Goal: Task Accomplishment & Management: Use online tool/utility

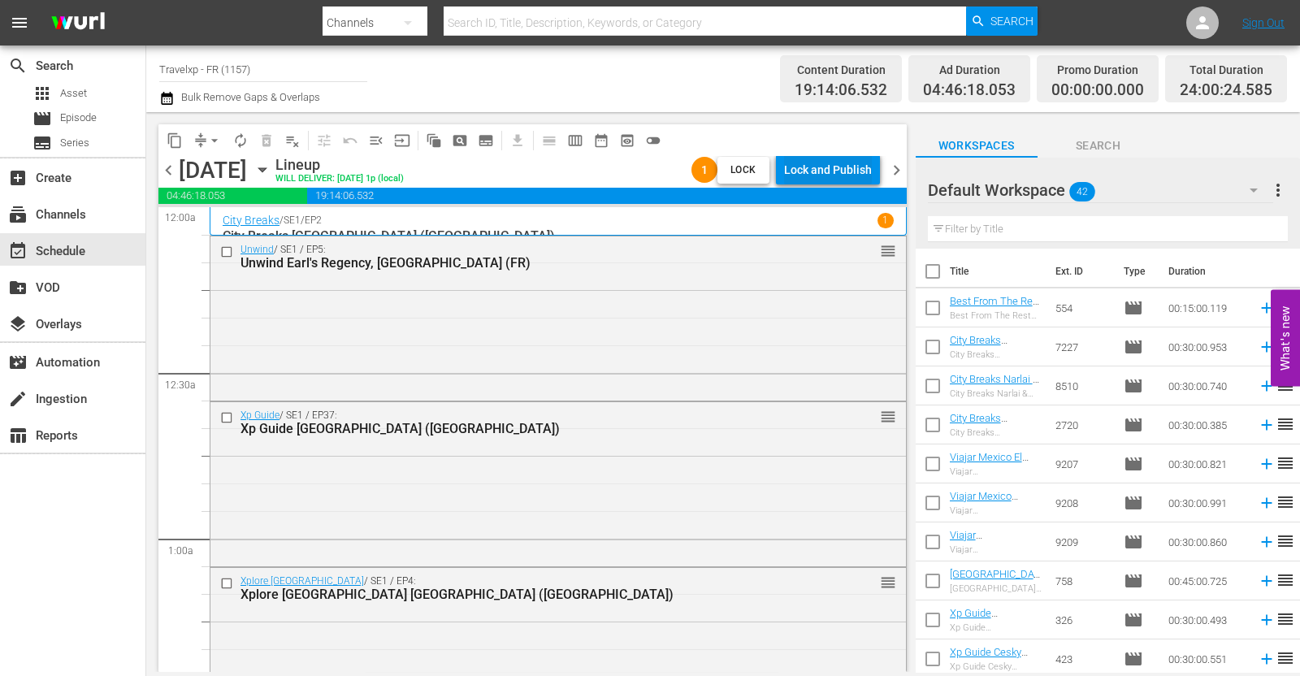
click at [840, 164] on div "Lock and Publish" at bounding box center [828, 169] width 88 height 29
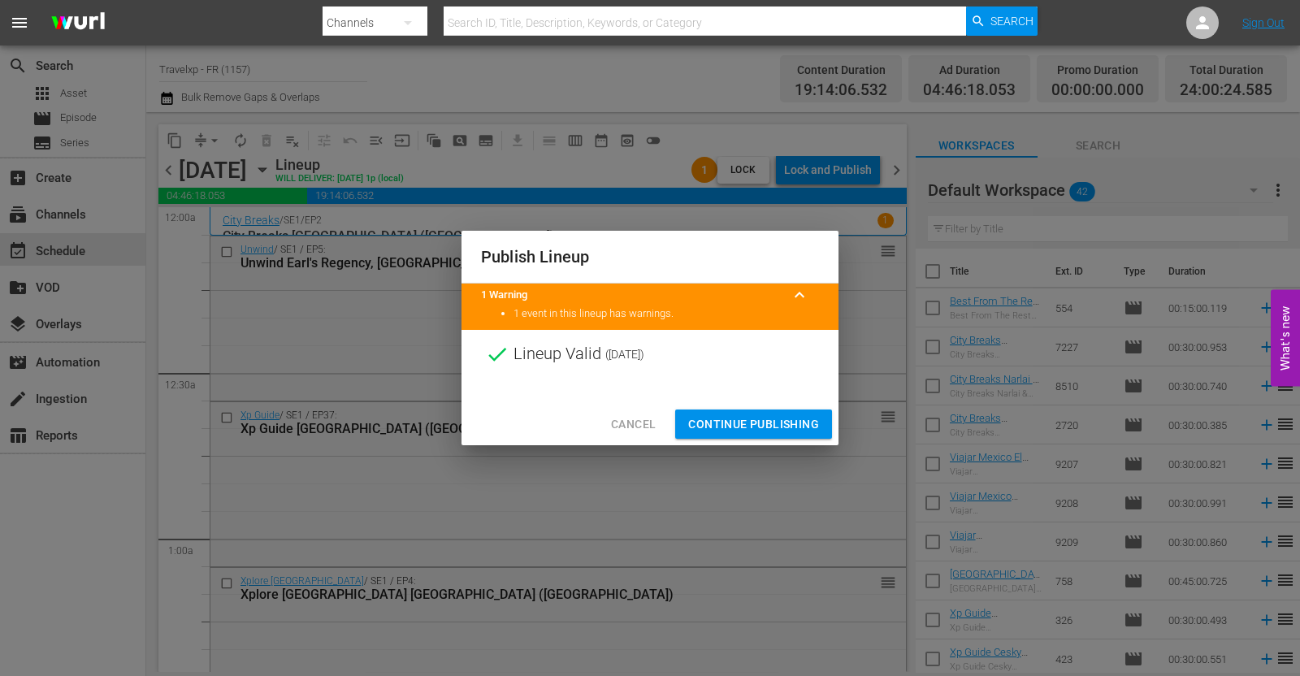
click at [750, 426] on span "Continue Publishing" at bounding box center [753, 424] width 131 height 20
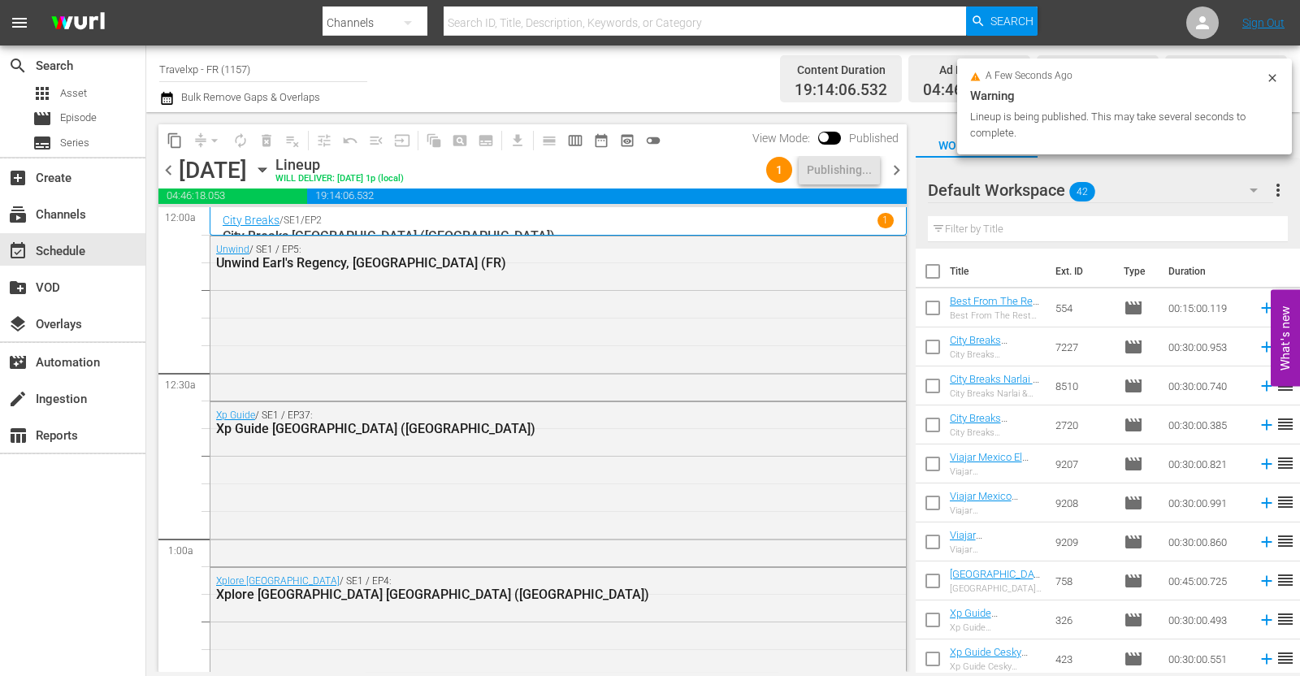
click at [893, 169] on span "chevron_right" at bounding box center [896, 170] width 20 height 20
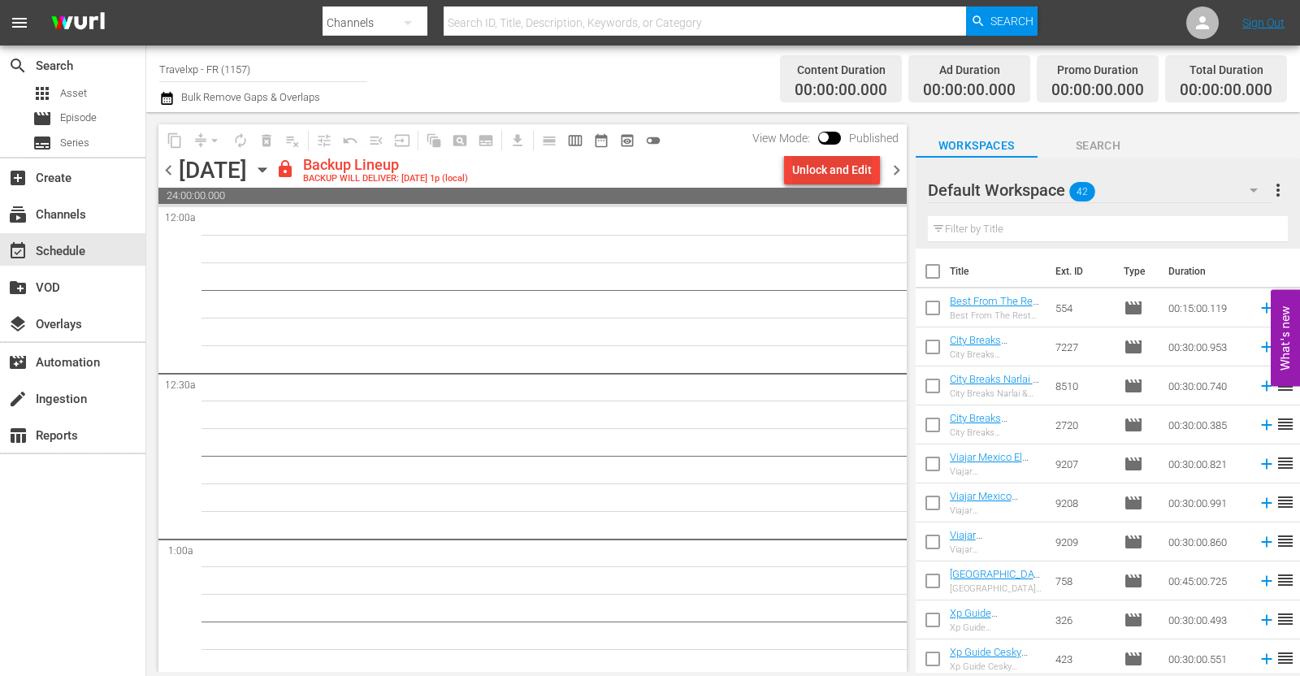
click at [838, 171] on div "Unlock and Edit" at bounding box center [832, 169] width 80 height 29
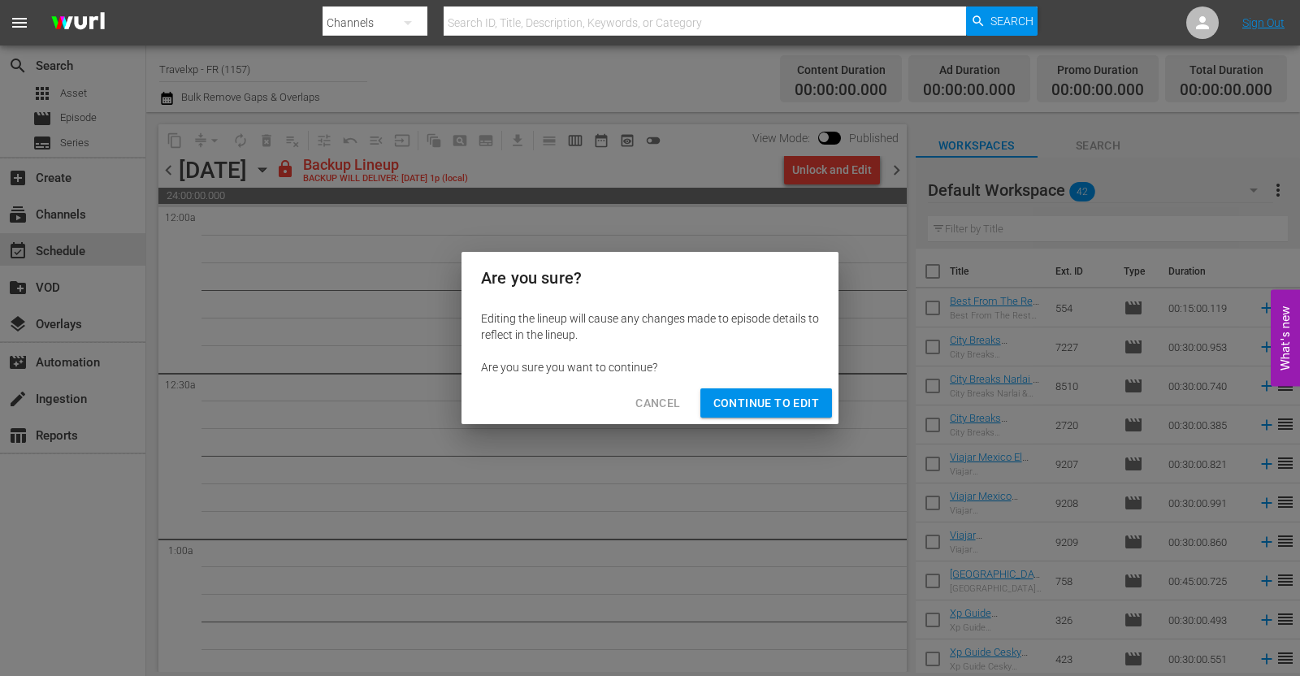
click at [776, 404] on span "Continue to Edit" at bounding box center [766, 403] width 106 height 20
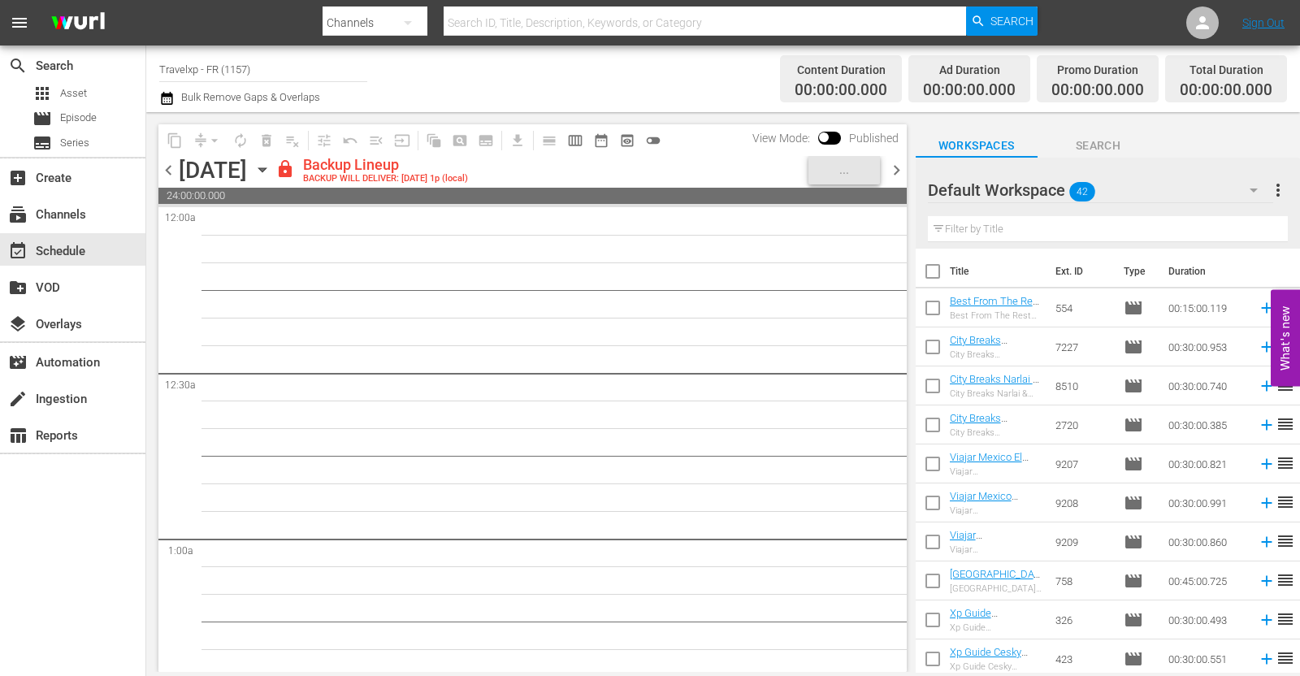
click at [271, 167] on icon "button" at bounding box center [262, 170] width 18 height 18
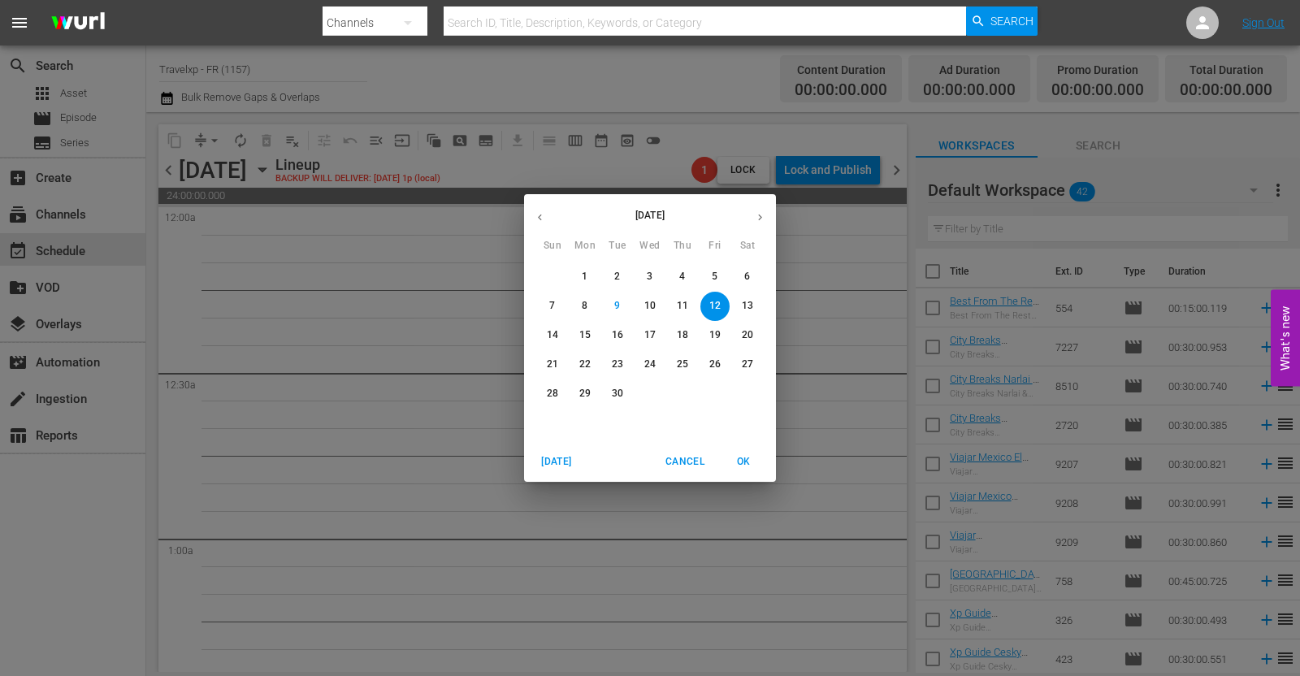
click at [535, 211] on icon "button" at bounding box center [540, 217] width 12 height 12
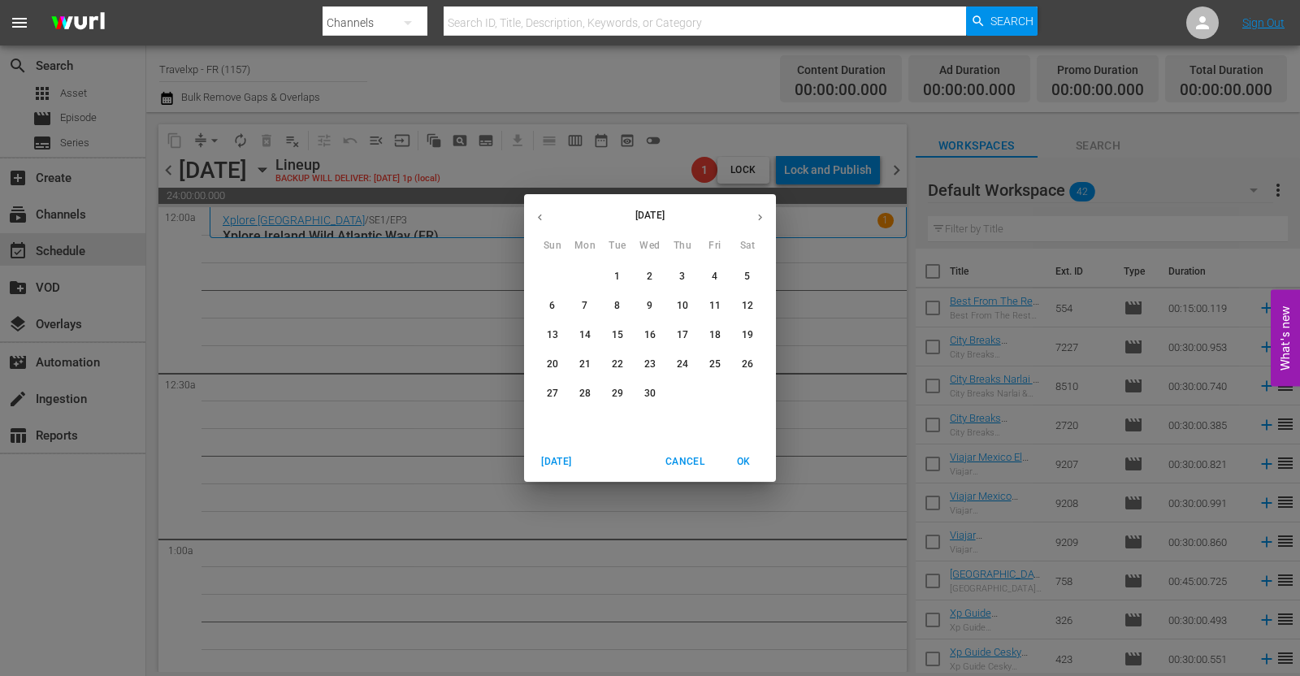
click at [751, 301] on p "12" at bounding box center [747, 306] width 11 height 14
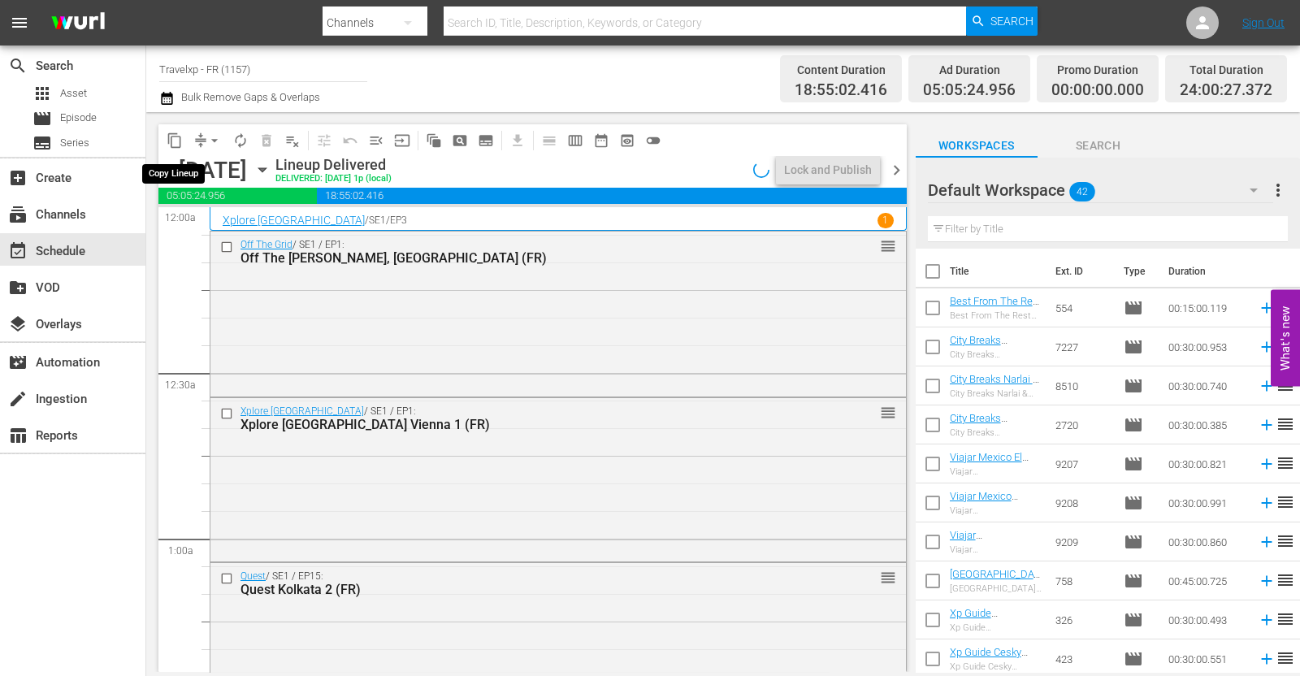
click at [176, 140] on span "content_copy" at bounding box center [175, 140] width 16 height 16
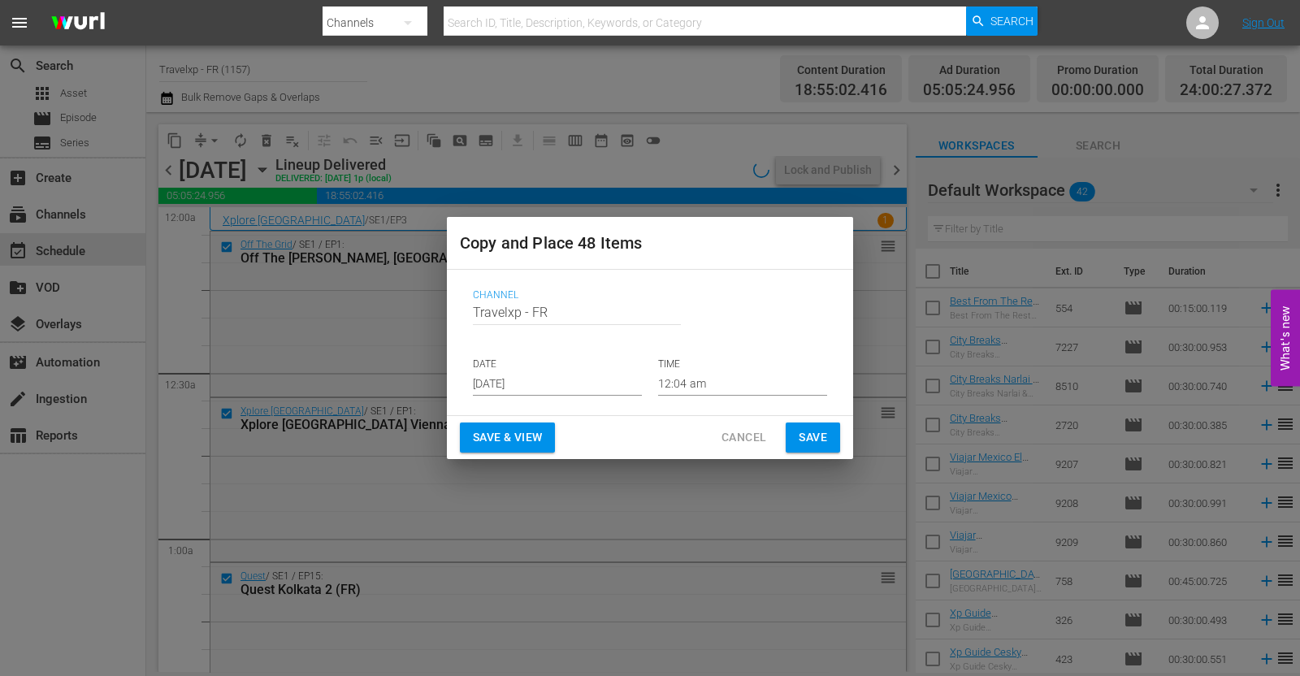
click at [512, 384] on input "[DATE]" at bounding box center [557, 383] width 169 height 24
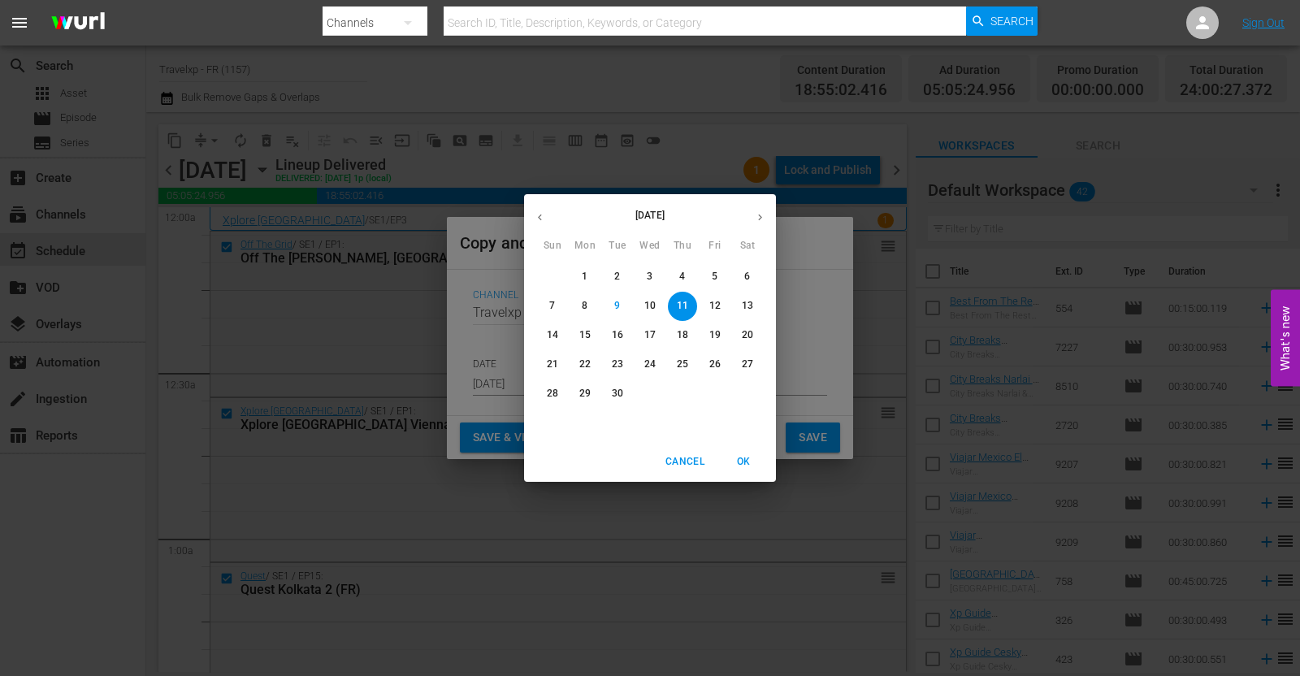
click at [715, 299] on p "12" at bounding box center [714, 306] width 11 height 14
type input "[DATE]"
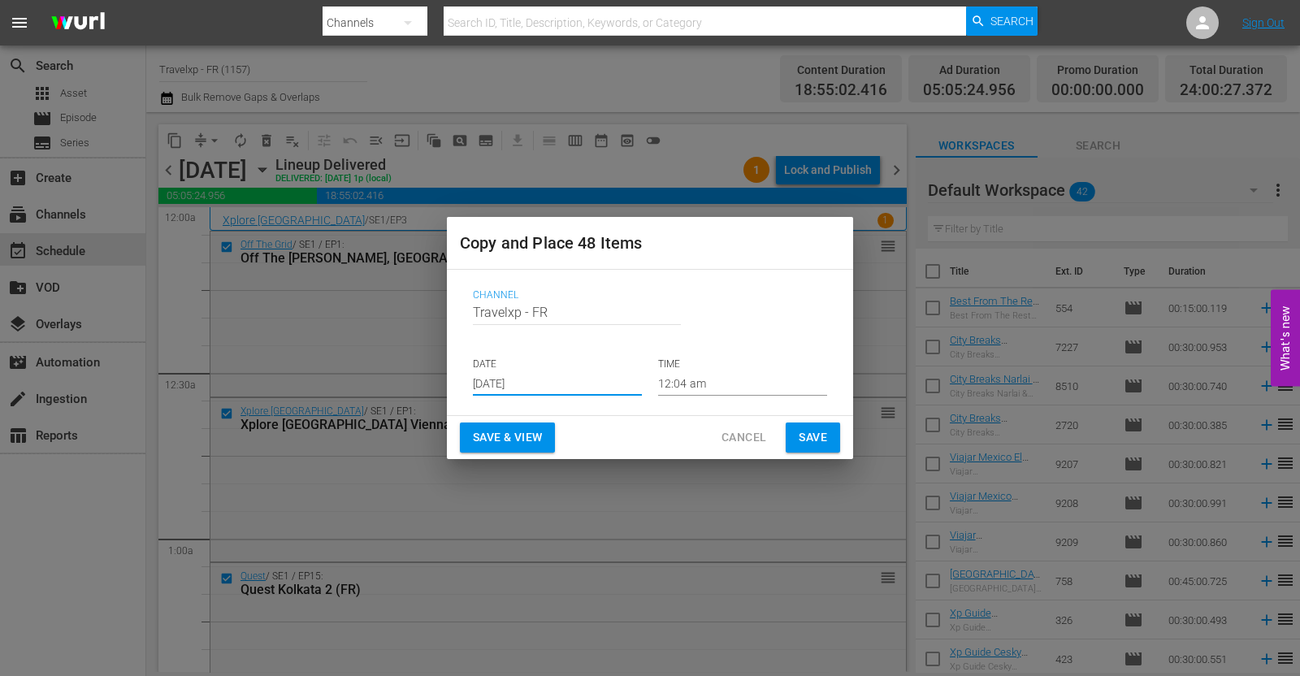
click at [532, 432] on span "Save & View" at bounding box center [507, 437] width 69 height 20
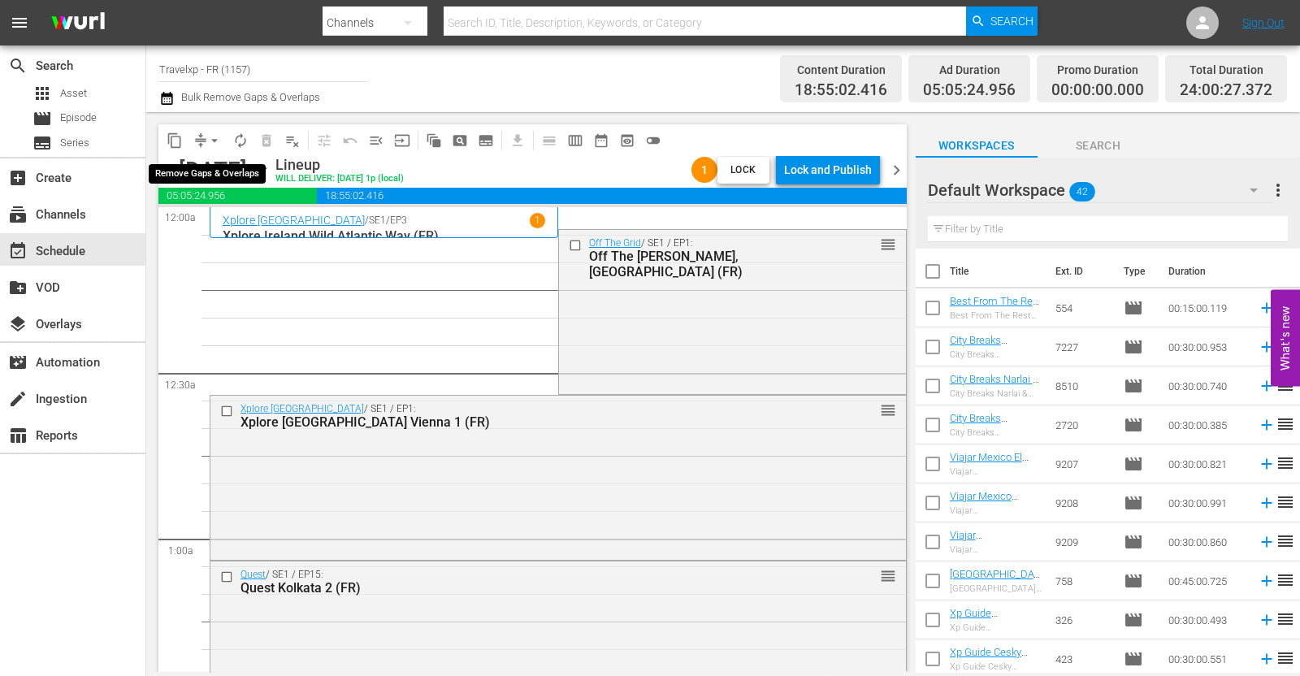
click at [211, 142] on span "arrow_drop_down" at bounding box center [214, 140] width 16 height 16
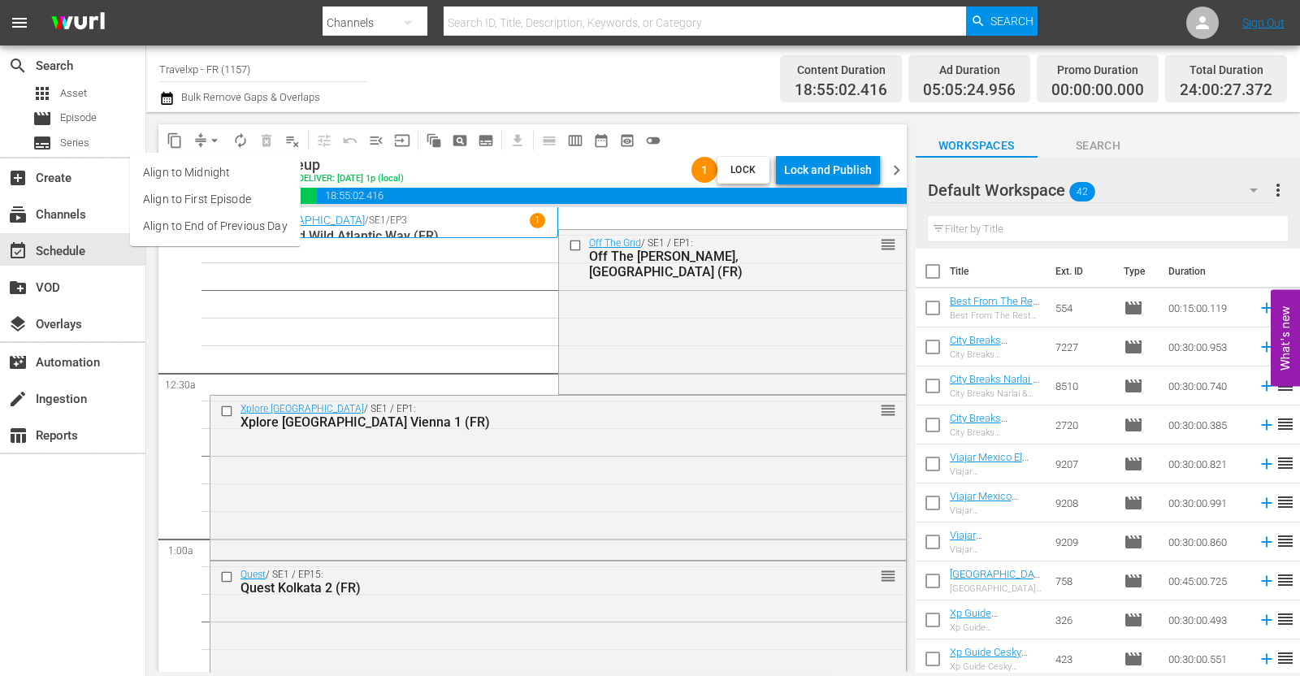
click at [211, 221] on li "Align to End of Previous Day" at bounding box center [215, 226] width 171 height 27
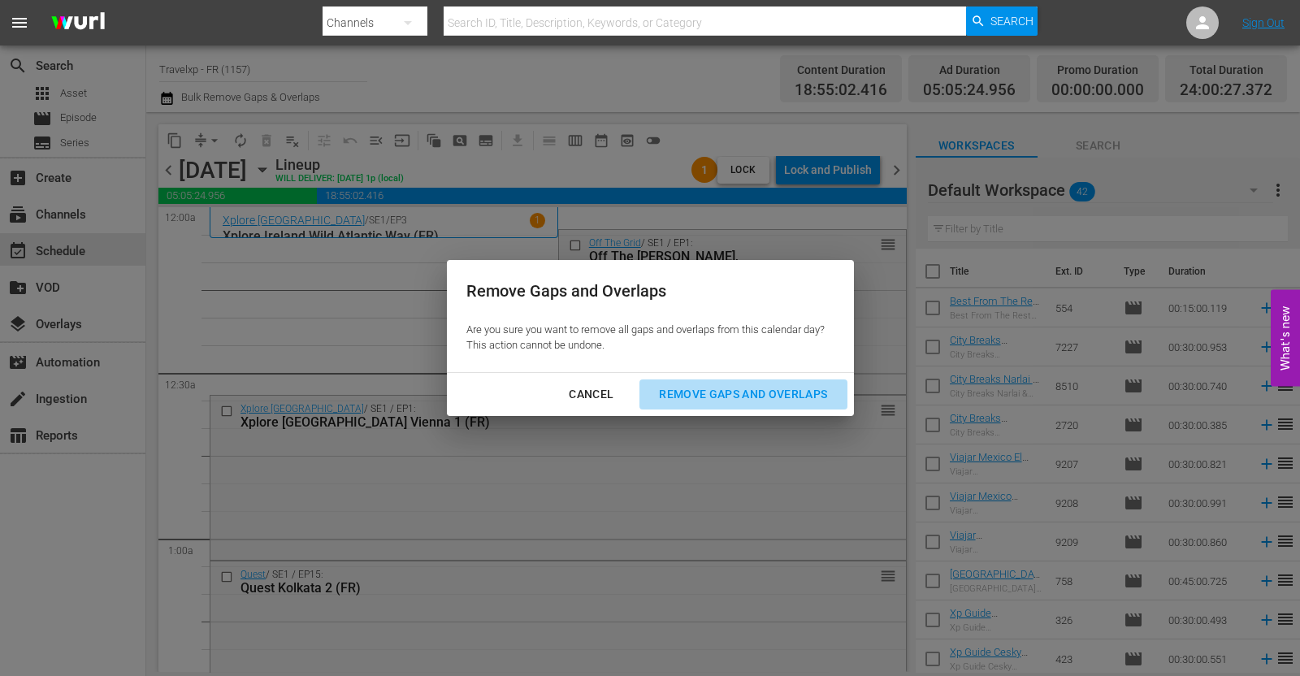
click at [706, 386] on div "Remove Gaps and Overlaps" at bounding box center [743, 394] width 194 height 20
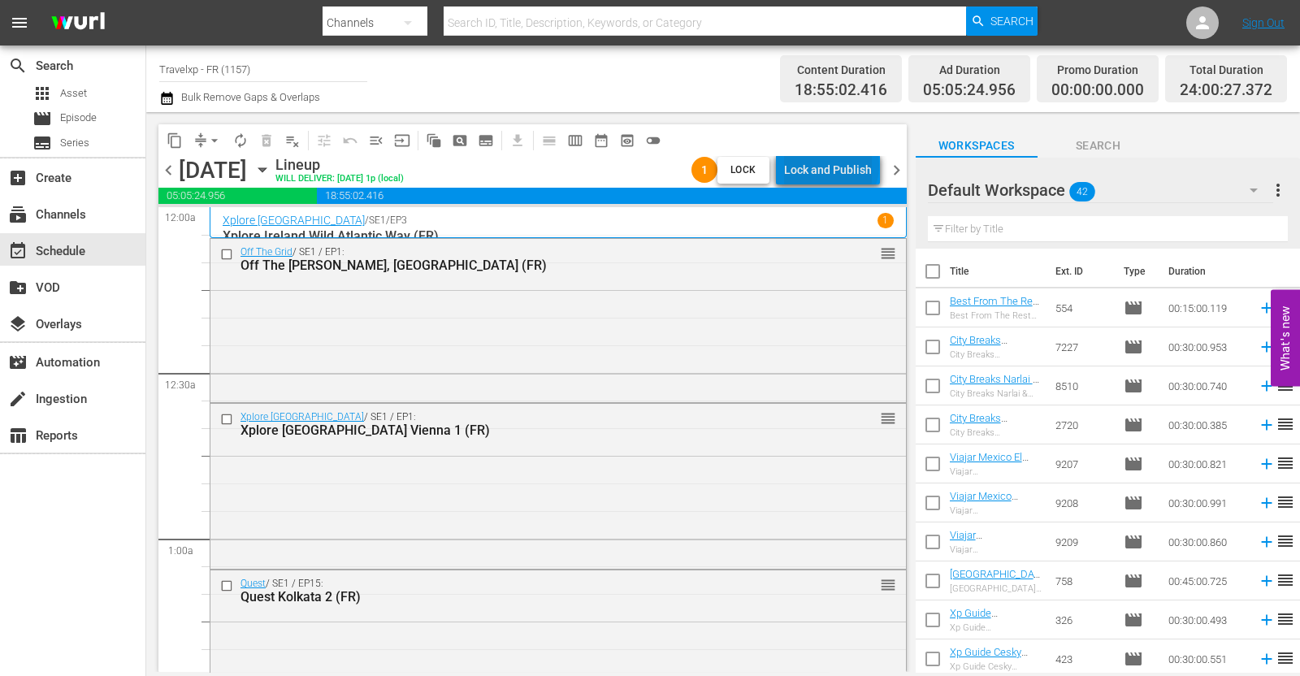
click at [834, 166] on div "Lock and Publish" at bounding box center [828, 169] width 88 height 29
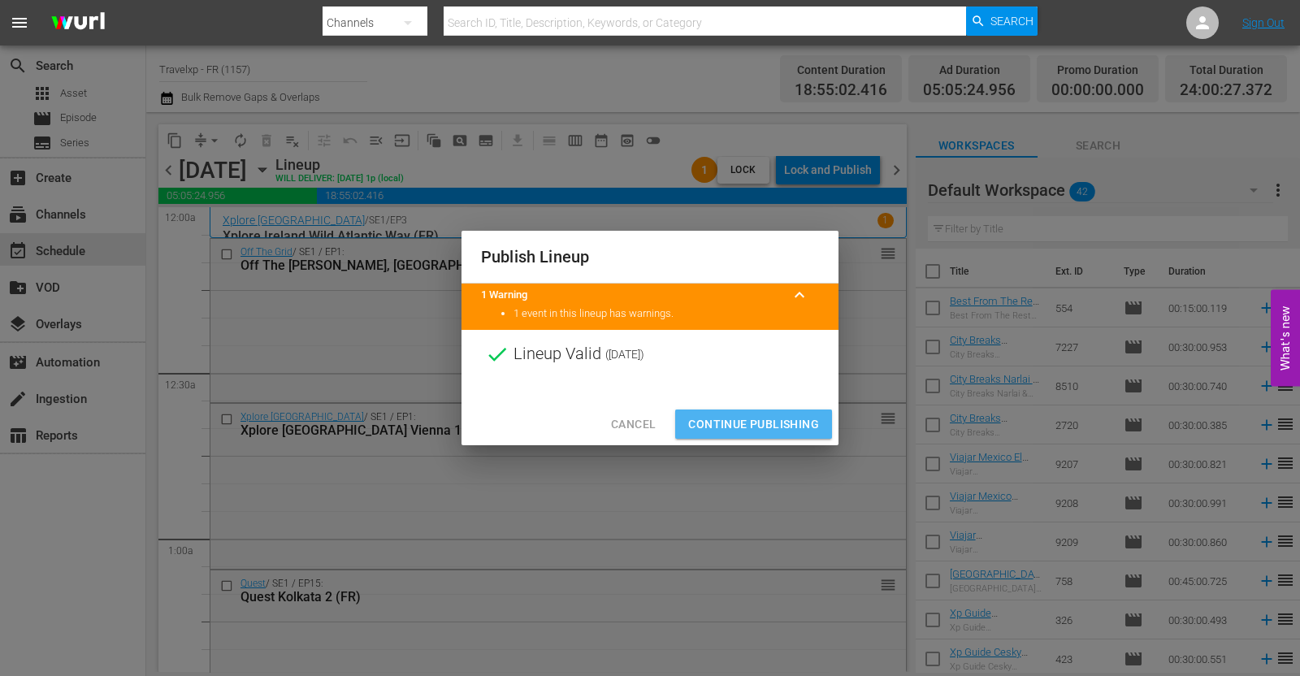
click at [764, 424] on span "Continue Publishing" at bounding box center [753, 424] width 131 height 20
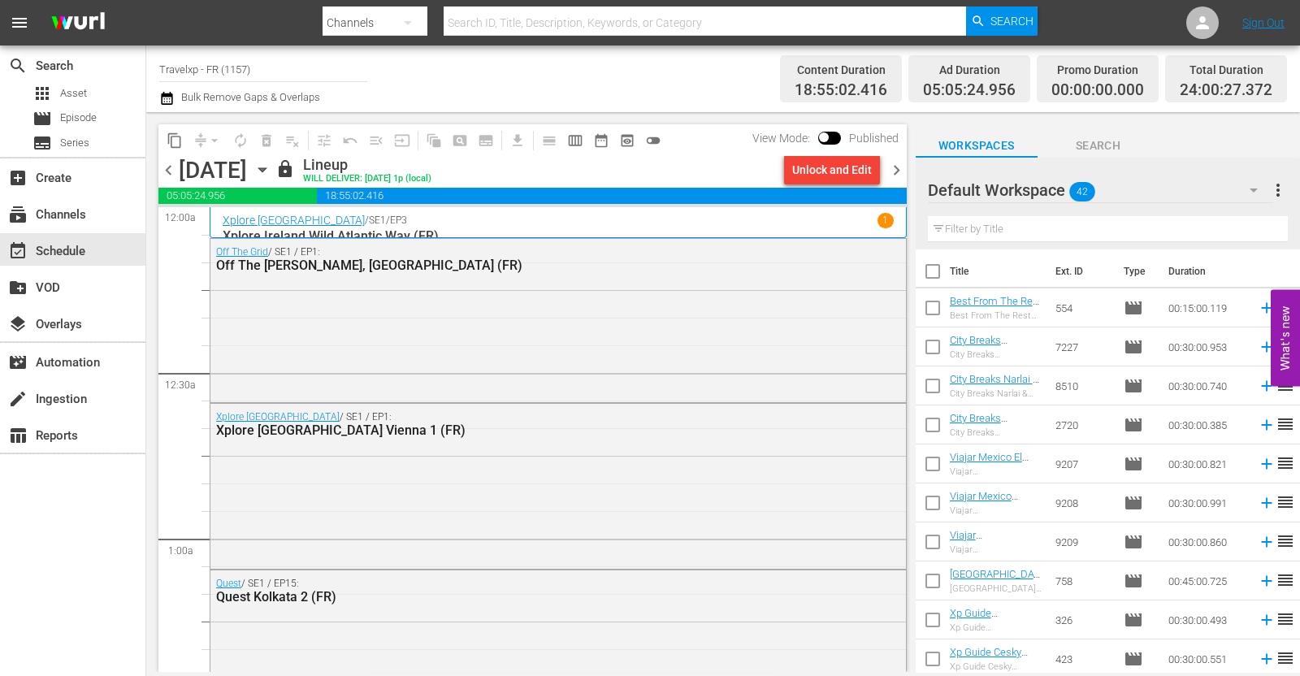
click at [899, 167] on span "chevron_right" at bounding box center [896, 170] width 20 height 20
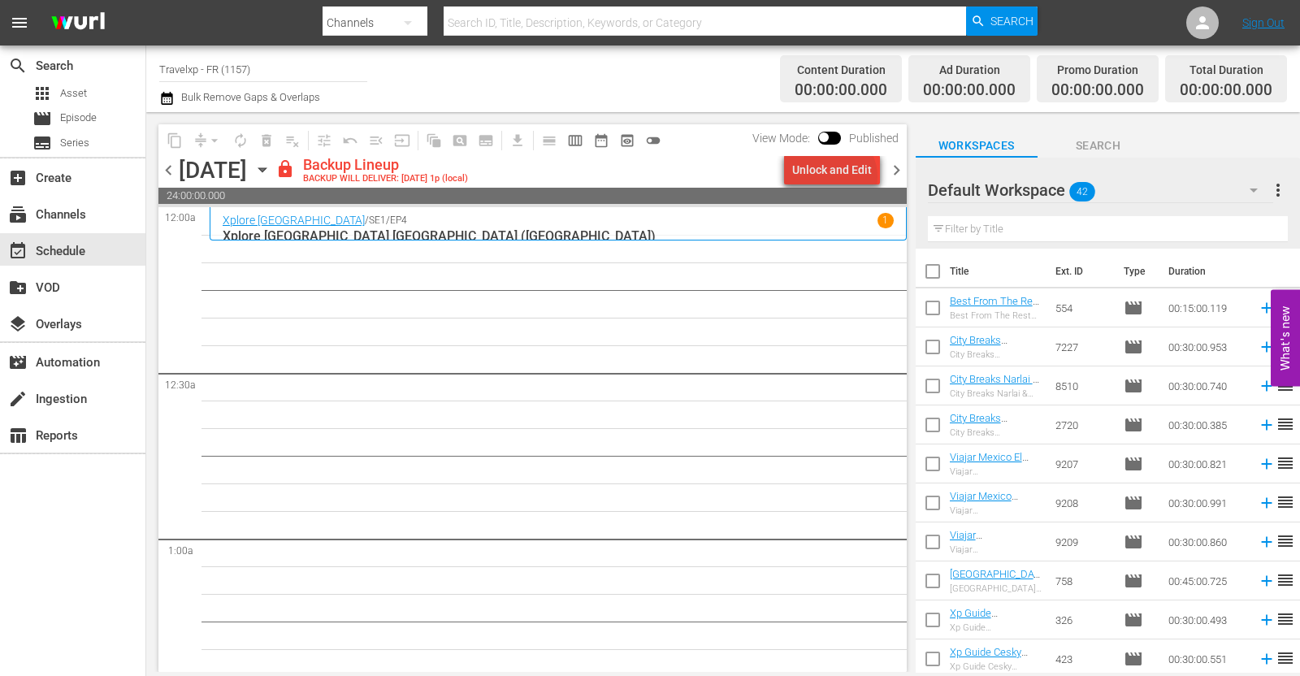
click at [837, 176] on div "Unlock and Edit" at bounding box center [832, 169] width 80 height 29
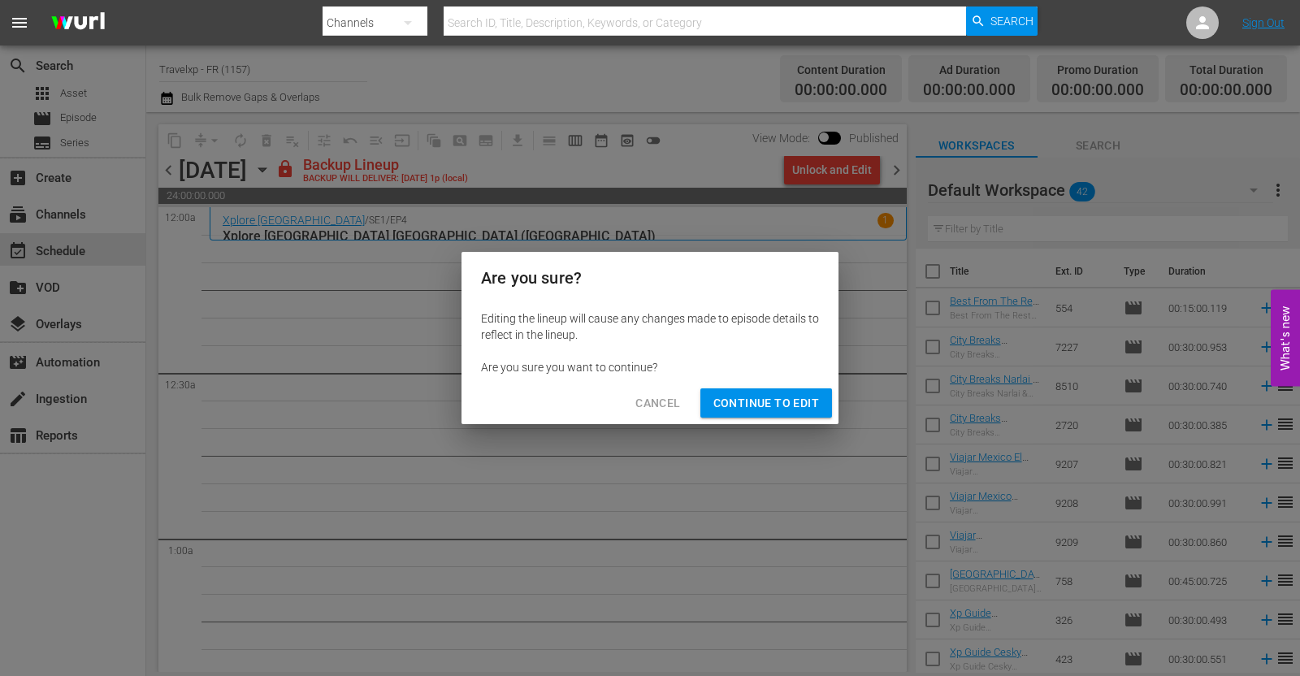
click at [783, 406] on span "Continue to Edit" at bounding box center [766, 403] width 106 height 20
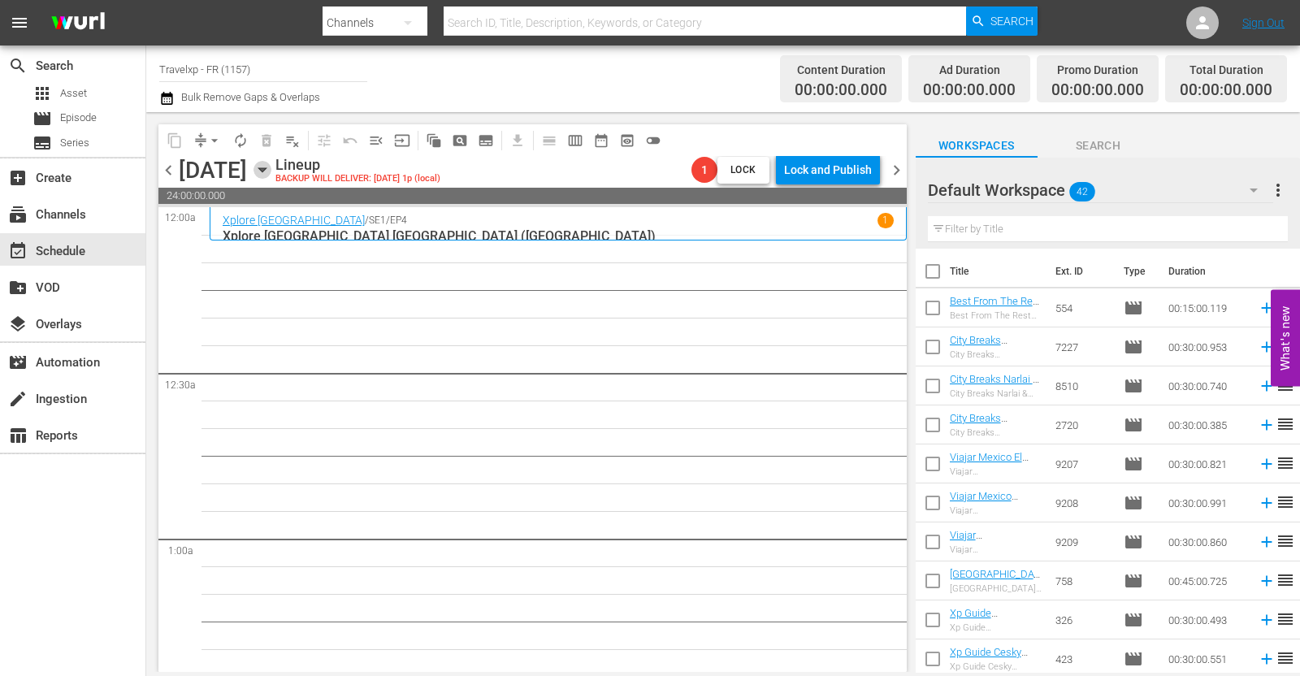
click at [266, 169] on icon "button" at bounding box center [261, 170] width 7 height 4
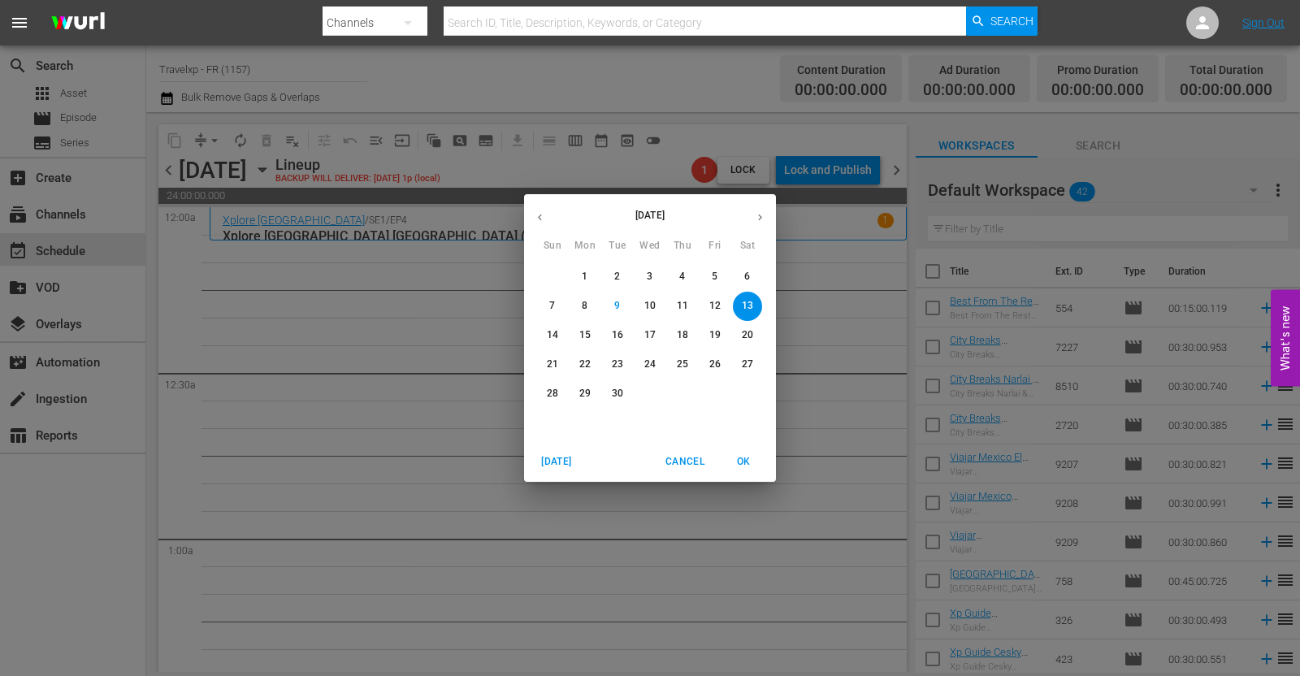
click at [534, 214] on icon "button" at bounding box center [540, 217] width 12 height 12
